Goal: Find contact information: Find contact information

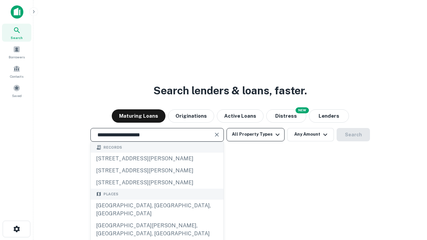
click at [157, 220] on div "[GEOGRAPHIC_DATA], [GEOGRAPHIC_DATA], [GEOGRAPHIC_DATA]" at bounding box center [157, 210] width 133 height 20
type input "**********"
click at [255, 134] on button "All Property Types" at bounding box center [255, 134] width 58 height 13
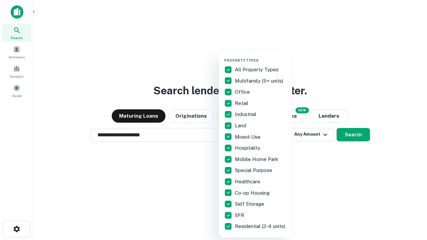
click at [261, 56] on button "button" at bounding box center [260, 56] width 73 height 0
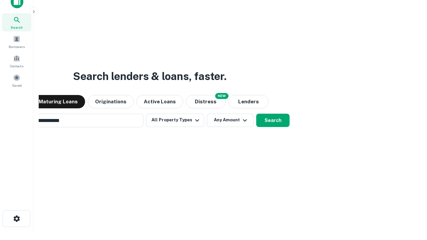
scroll to position [48, 189]
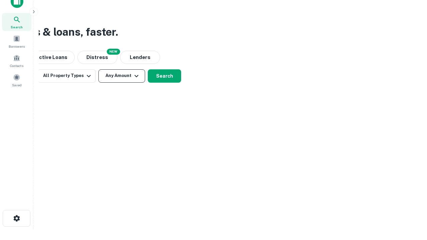
click at [122, 76] on button "Any Amount" at bounding box center [121, 75] width 47 height 13
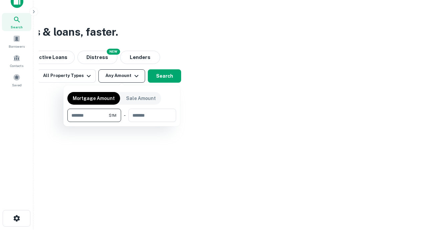
type input "*******"
click at [122, 122] on button "button" at bounding box center [121, 122] width 109 height 0
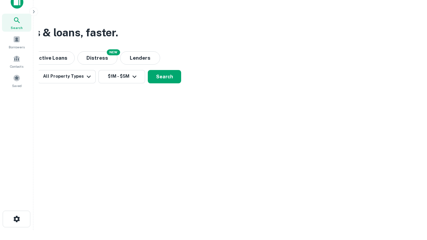
scroll to position [4, 123]
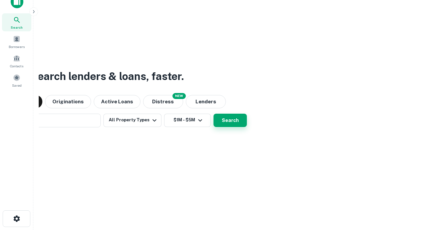
click at [213, 114] on button "Search" at bounding box center [229, 120] width 33 height 13
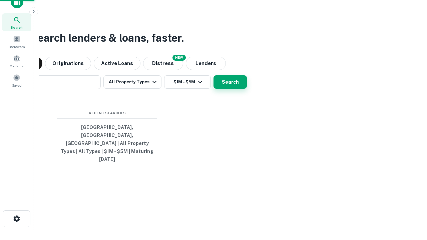
scroll to position [18, 189]
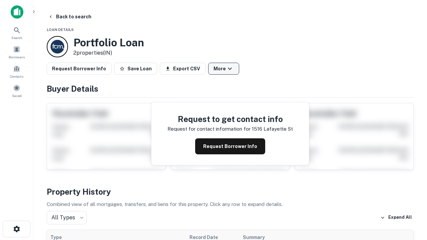
click at [223, 69] on button "More" at bounding box center [223, 69] width 31 height 12
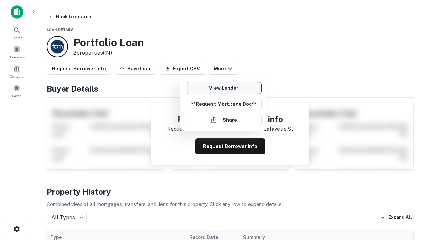
click at [223, 88] on link "View Lender" at bounding box center [224, 88] width 76 height 12
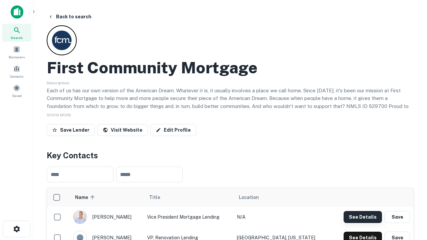
click at [363, 217] on button "See Details" at bounding box center [363, 217] width 38 height 12
click at [16, 229] on icon "button" at bounding box center [17, 229] width 8 height 8
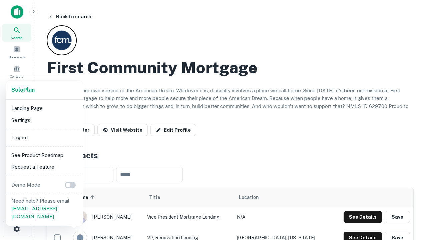
click at [44, 137] on li "Logout" at bounding box center [44, 138] width 71 height 12
